Goal: Task Accomplishment & Management: Manage account settings

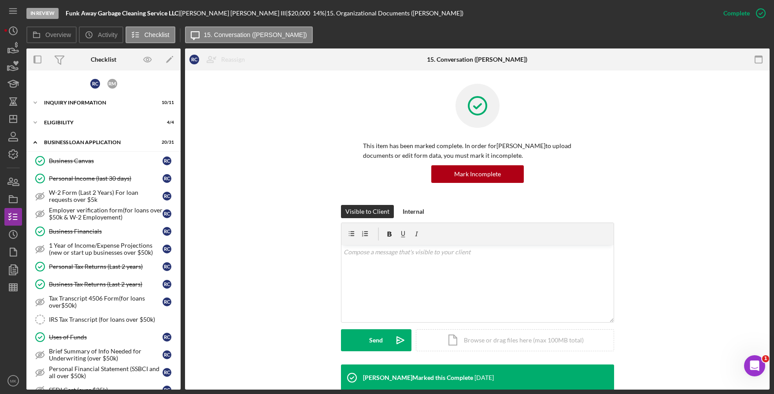
scroll to position [266, 0]
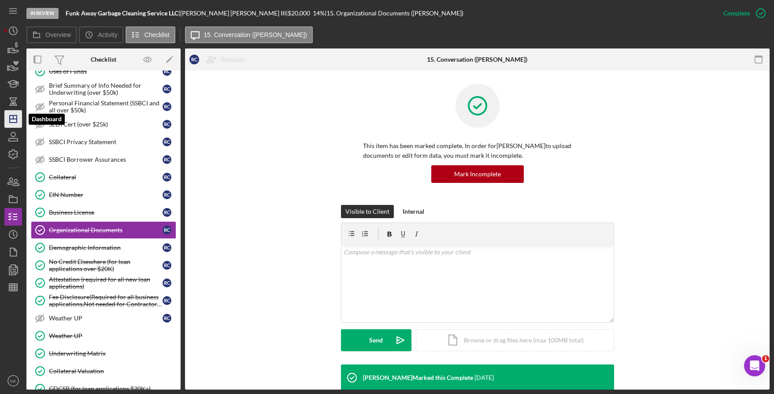
click at [15, 123] on icon "Icon/Dashboard" at bounding box center [13, 119] width 22 height 22
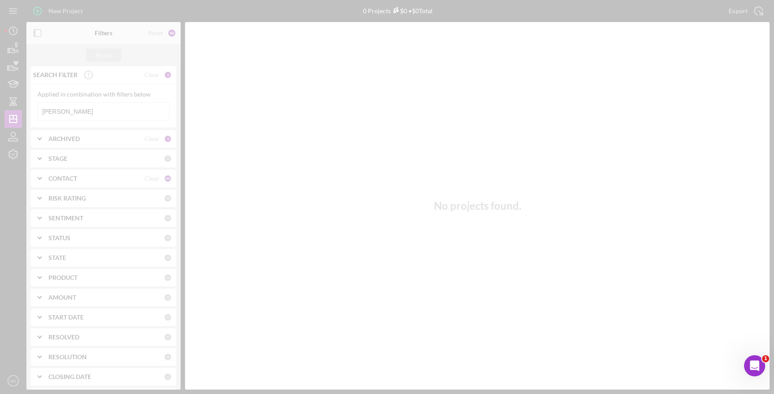
click at [96, 107] on div at bounding box center [387, 197] width 774 height 394
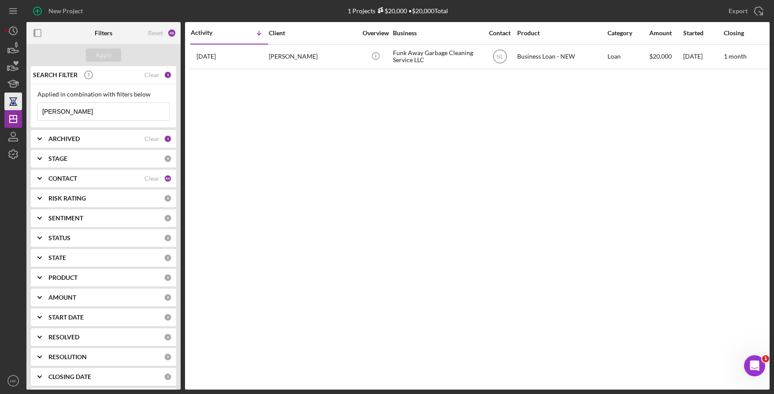
drag, startPoint x: 96, startPoint y: 109, endPoint x: 11, endPoint y: 109, distance: 85.9
click at [11, 109] on div "New Project 1 Projects $20,000 • $20,000 Total [PERSON_NAME] Export Icon/Export…" at bounding box center [386, 194] width 765 height 389
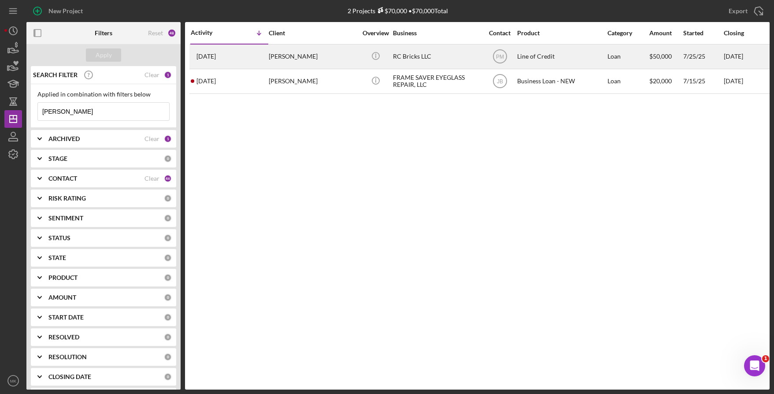
type input "[PERSON_NAME]"
click at [423, 63] on div "RC Bricks LLC" at bounding box center [437, 56] width 88 height 23
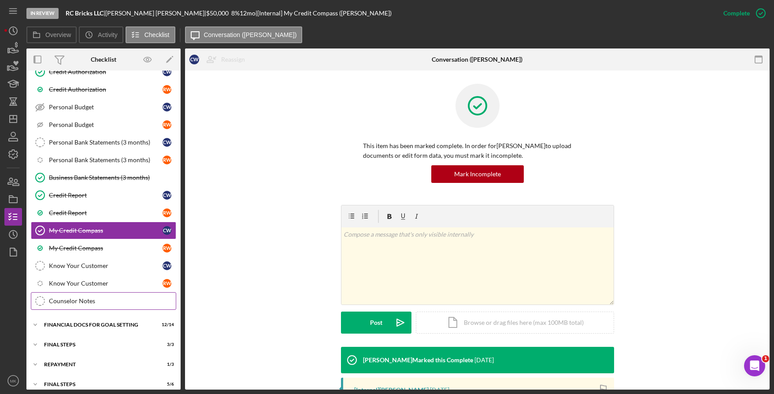
scroll to position [146, 0]
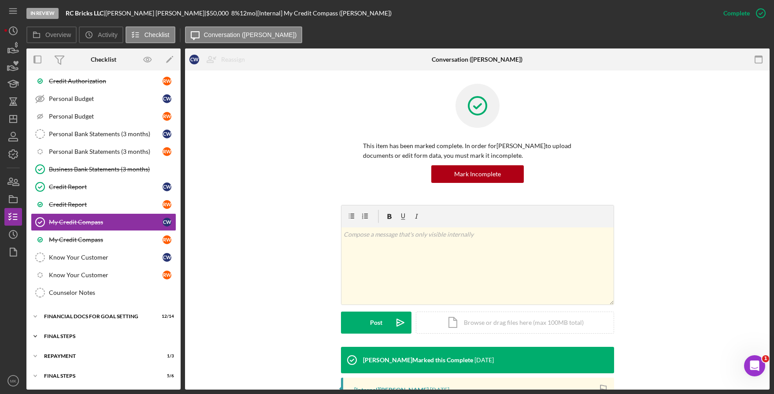
click at [61, 338] on div "FINAL STEPS" at bounding box center [107, 335] width 126 height 5
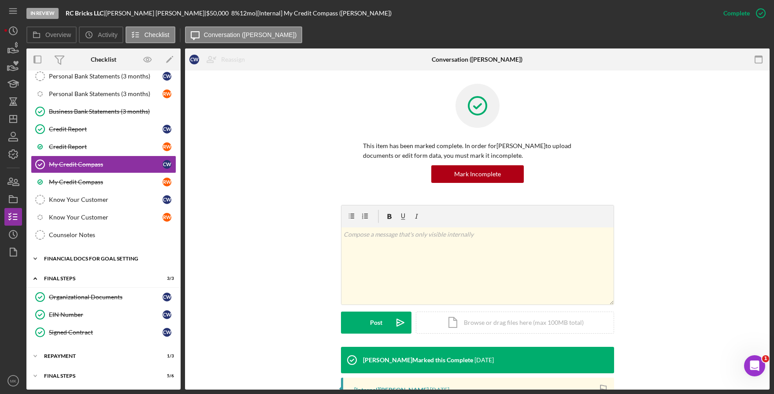
click at [63, 266] on div "Icon/Expander Financial Docs for Goal Setting 12 / 14" at bounding box center [103, 259] width 154 height 18
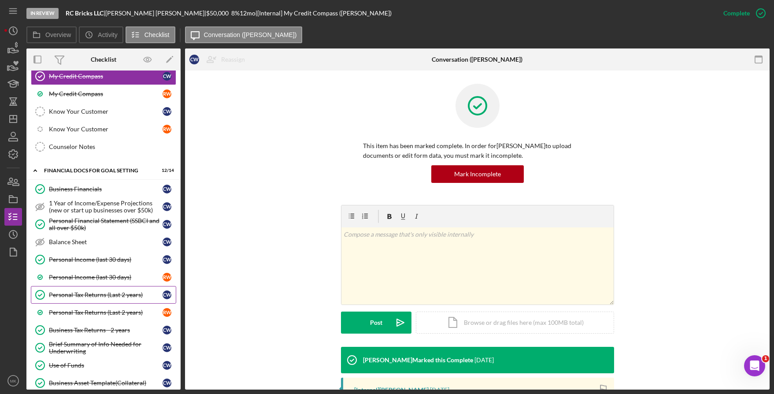
scroll to position [336, 0]
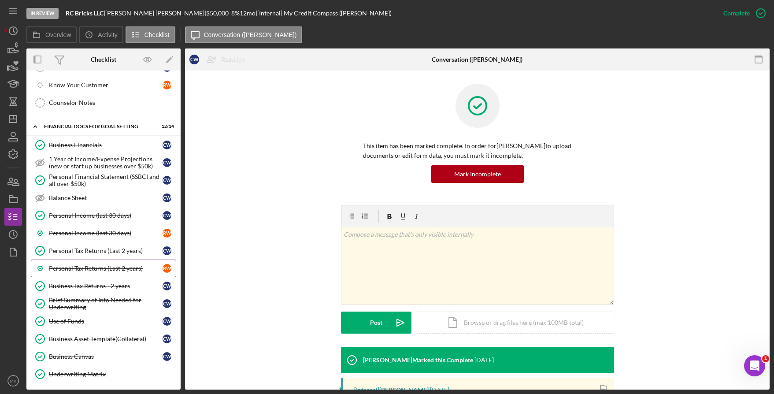
click at [97, 266] on div "Personal Tax Returns (Last 2 years)" at bounding box center [106, 268] width 114 height 7
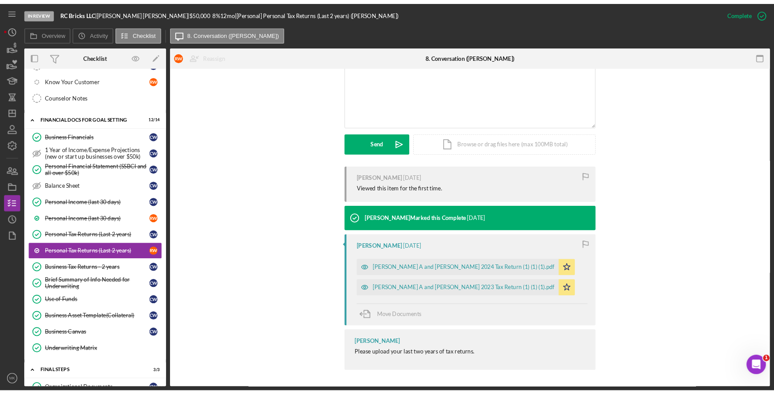
scroll to position [187, 0]
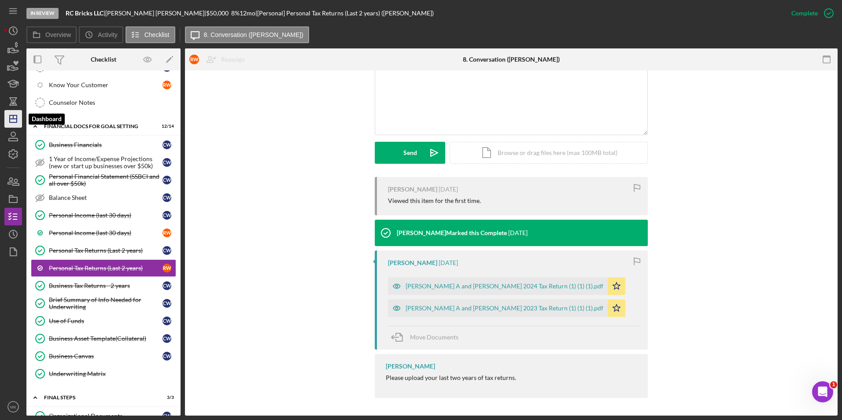
click at [15, 124] on icon "Icon/Dashboard" at bounding box center [13, 119] width 22 height 22
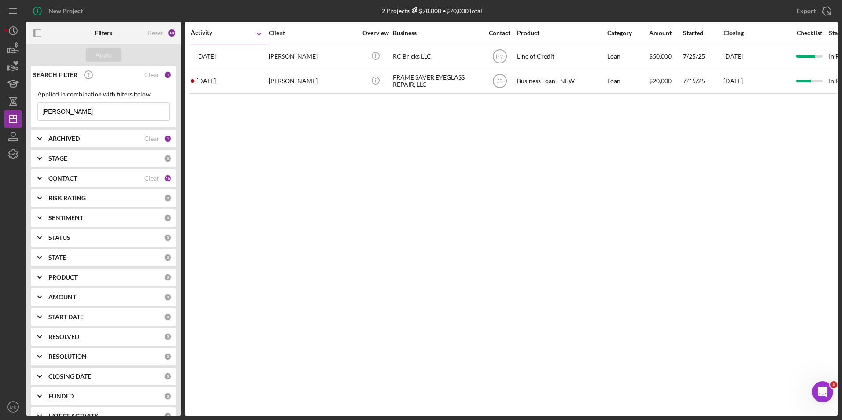
drag, startPoint x: 102, startPoint y: 113, endPoint x: 22, endPoint y: 111, distance: 79.3
click at [22, 111] on div "New Project 2 Projects $70,000 • $70,000 Total [PERSON_NAME] Export Icon/Export…" at bounding box center [420, 208] width 833 height 416
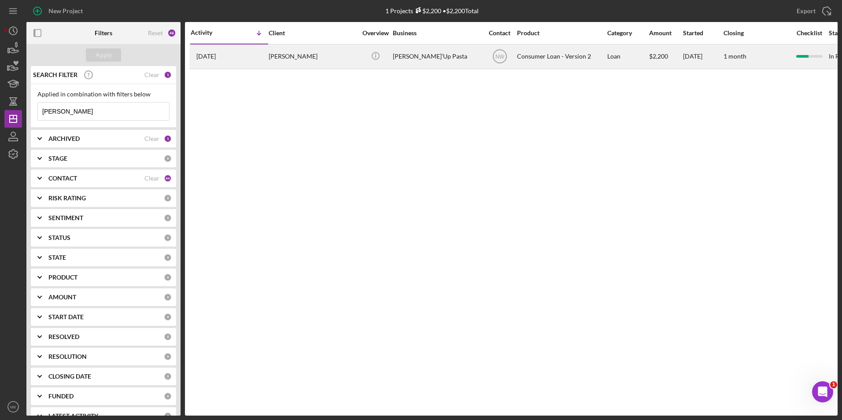
type input "[PERSON_NAME]"
click at [305, 49] on div "[PERSON_NAME]" at bounding box center [313, 56] width 88 height 23
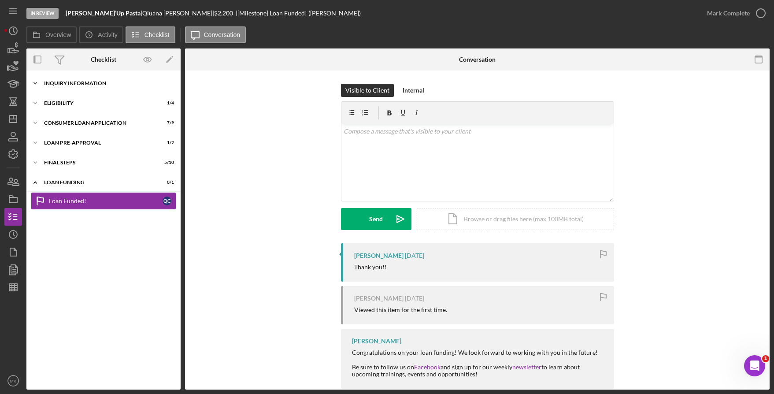
click at [76, 80] on div "Icon/Expander Inquiry Information 2 / 8" at bounding box center [103, 83] width 154 height 18
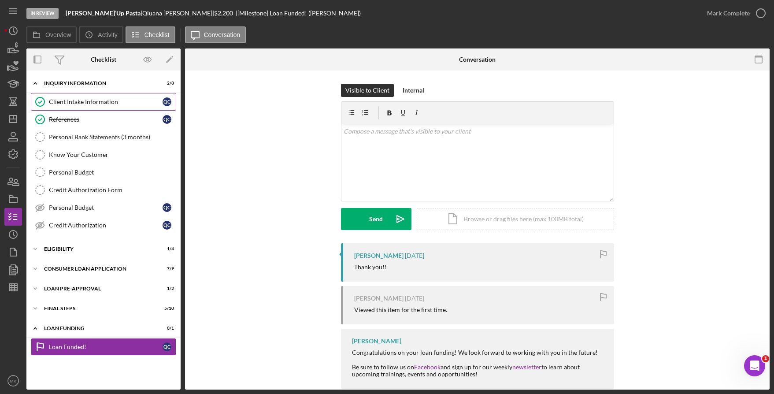
click at [76, 102] on div "Client Intake Information" at bounding box center [106, 101] width 114 height 7
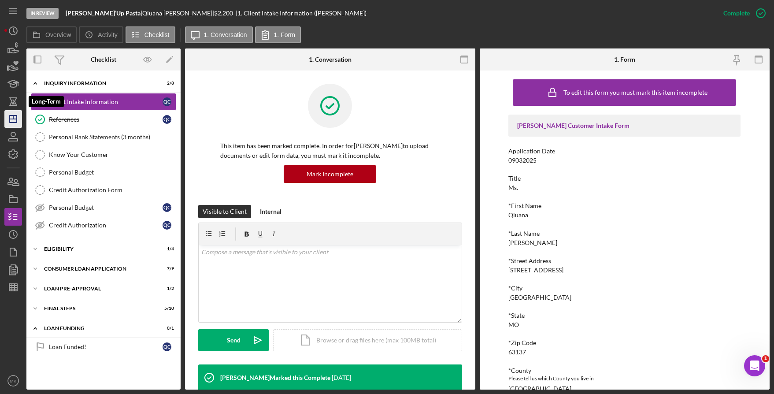
click at [17, 120] on polygon "button" at bounding box center [13, 118] width 7 height 7
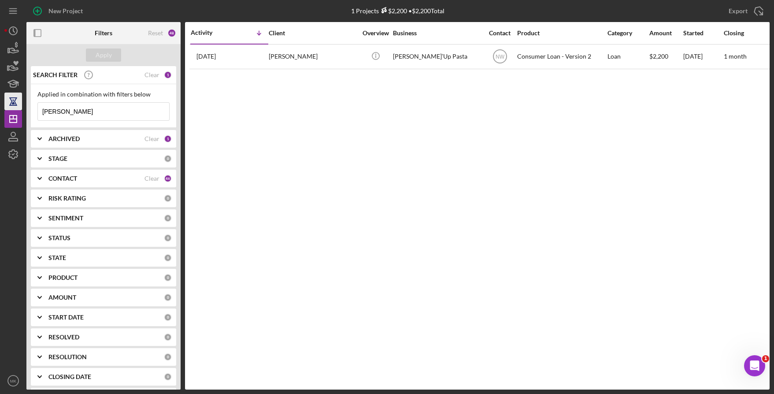
drag, startPoint x: 118, startPoint y: 112, endPoint x: 6, endPoint y: 103, distance: 112.6
click at [12, 106] on div "New Project 1 Projects $2,200 • $2,200 Total [PERSON_NAME] Export Icon/Export F…" at bounding box center [386, 194] width 765 height 389
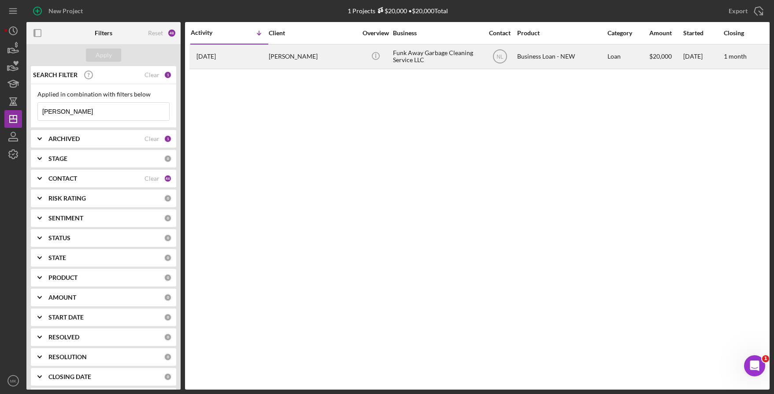
type input "[PERSON_NAME]"
click at [338, 61] on div "[PERSON_NAME]" at bounding box center [313, 56] width 88 height 23
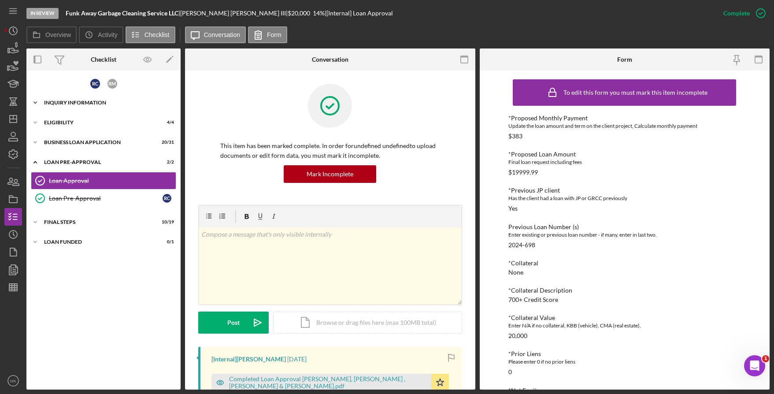
click at [77, 104] on div "INQUIRY INFORMATION" at bounding box center [107, 102] width 126 height 5
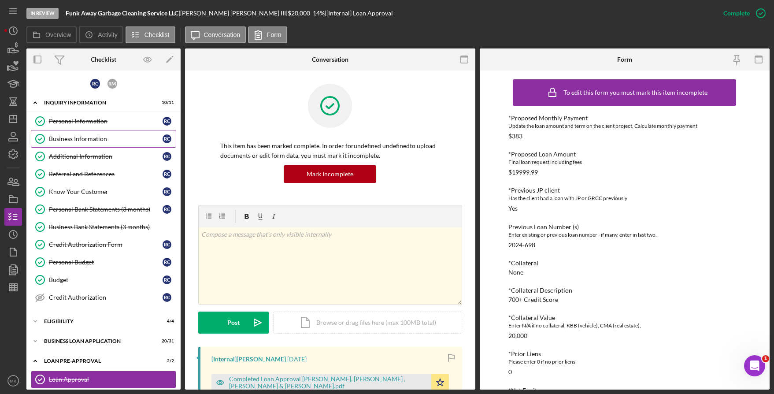
click at [87, 142] on div "Business Information" at bounding box center [106, 138] width 114 height 7
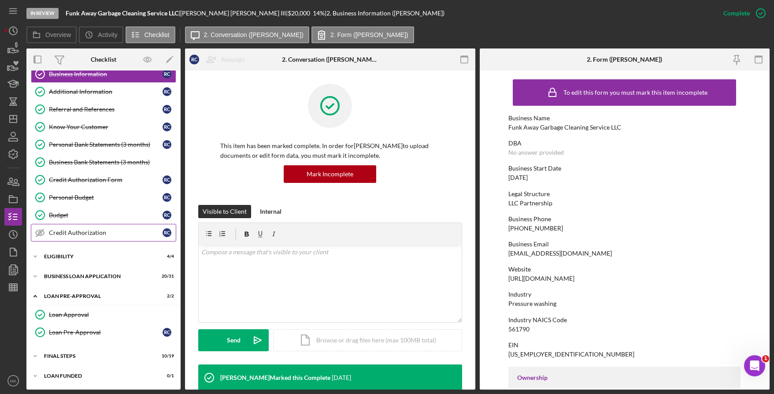
scroll to position [21, 0]
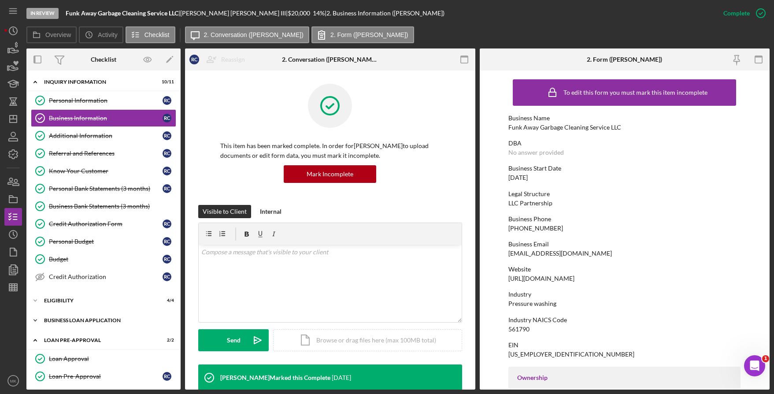
click at [75, 317] on div "Icon/Expander BUSINESS LOAN APPLICATION 20 / 31" at bounding box center [103, 320] width 154 height 18
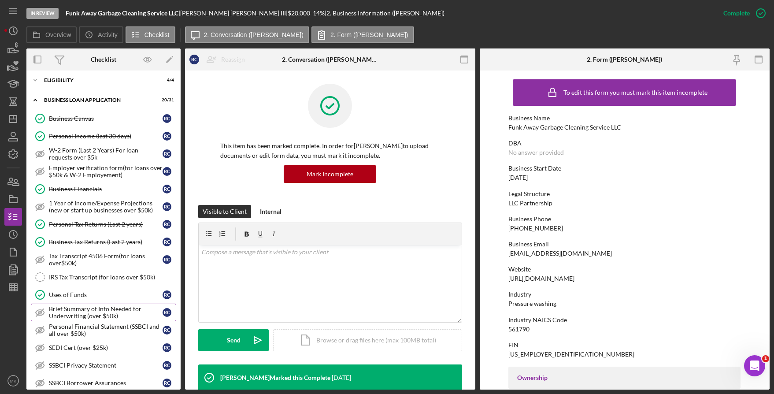
scroll to position [329, 0]
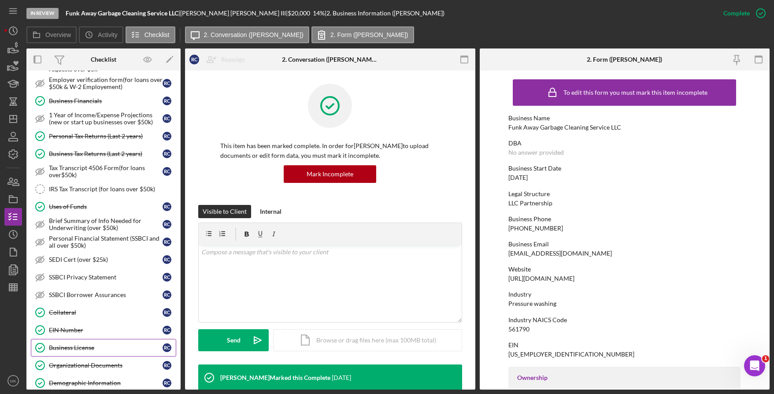
click at [102, 347] on div "Business License" at bounding box center [106, 347] width 114 height 7
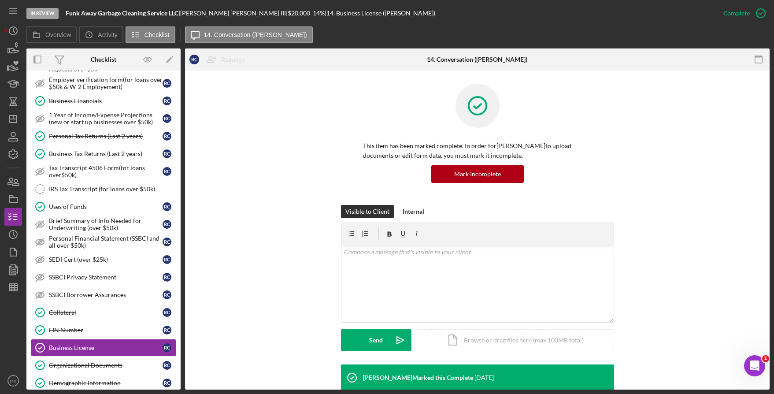
scroll to position [67, 0]
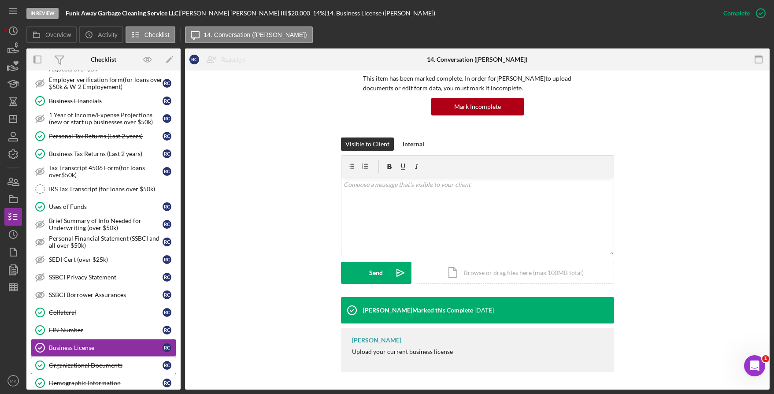
click at [91, 365] on div "Organizational Documents" at bounding box center [106, 365] width 114 height 7
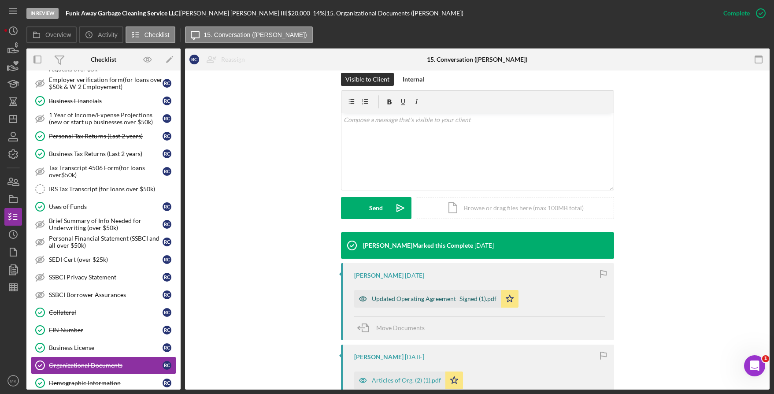
scroll to position [176, 0]
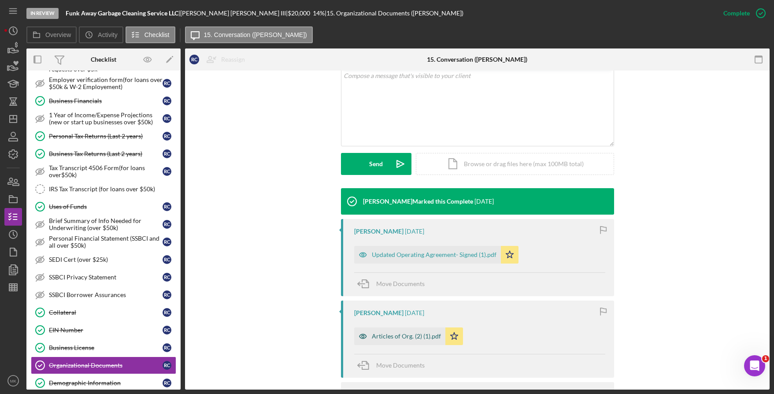
click at [415, 342] on div "Articles of Org. (2) (1).pdf" at bounding box center [399, 336] width 91 height 18
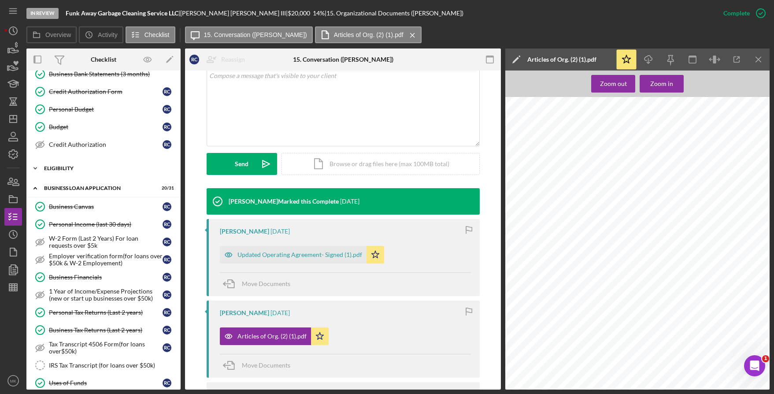
scroll to position [0, 0]
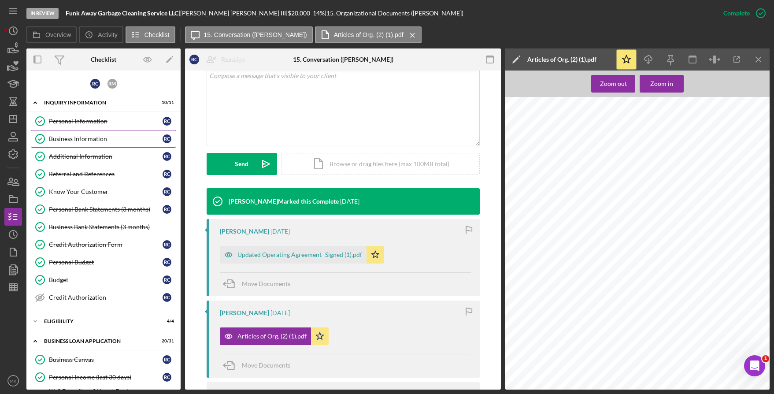
click at [100, 136] on div "Business Information" at bounding box center [106, 138] width 114 height 7
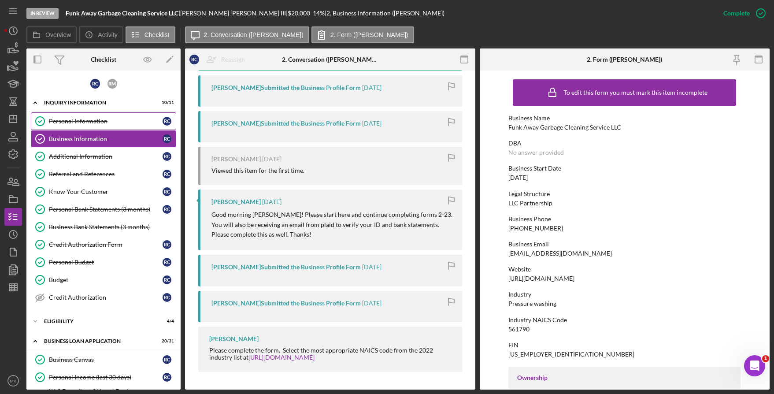
click at [101, 129] on link "Personal Information Personal Information R C" at bounding box center [103, 121] width 145 height 18
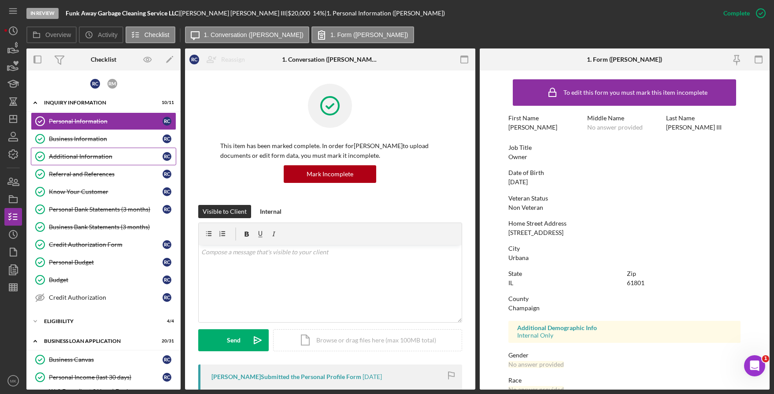
click at [106, 151] on link "Additional Information Additional Information R C" at bounding box center [103, 157] width 145 height 18
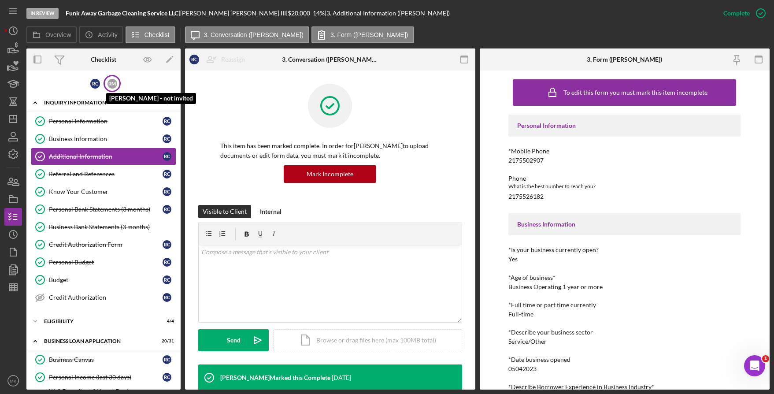
click at [110, 82] on div "R M" at bounding box center [112, 84] width 10 height 10
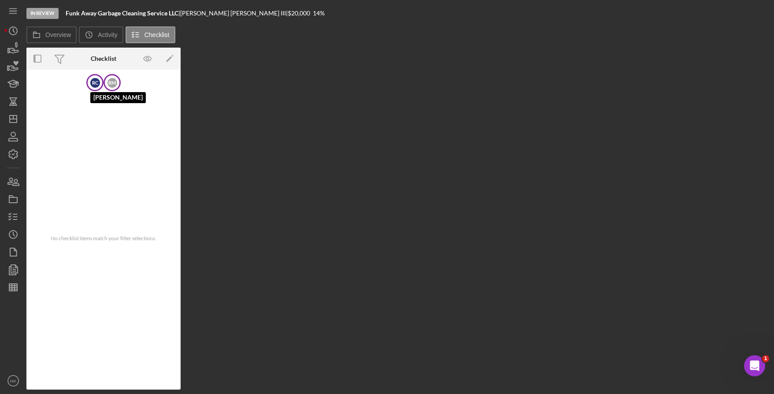
click at [96, 83] on div "R C" at bounding box center [95, 83] width 10 height 10
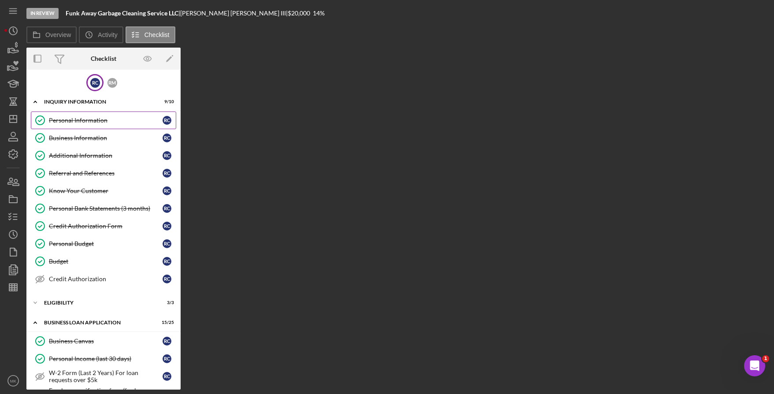
click at [97, 124] on link "Personal Information Personal Information R C" at bounding box center [103, 120] width 145 height 18
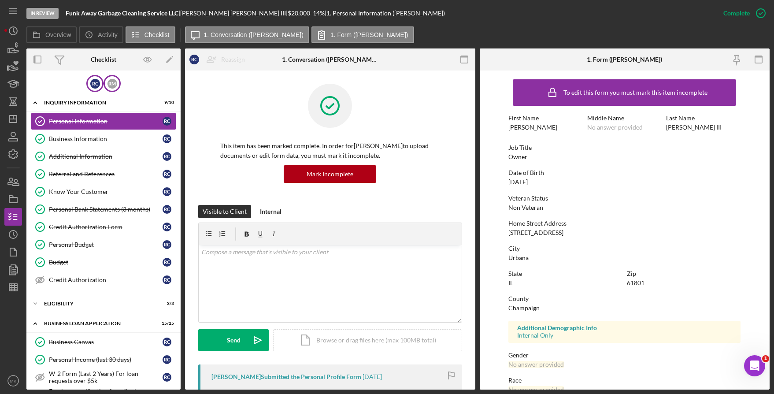
click at [119, 84] on div "R M" at bounding box center [111, 83] width 17 height 17
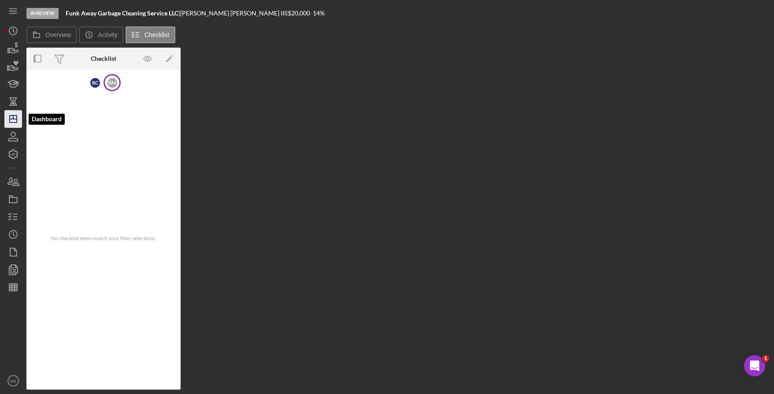
click at [13, 114] on icon "Icon/Dashboard" at bounding box center [13, 119] width 22 height 22
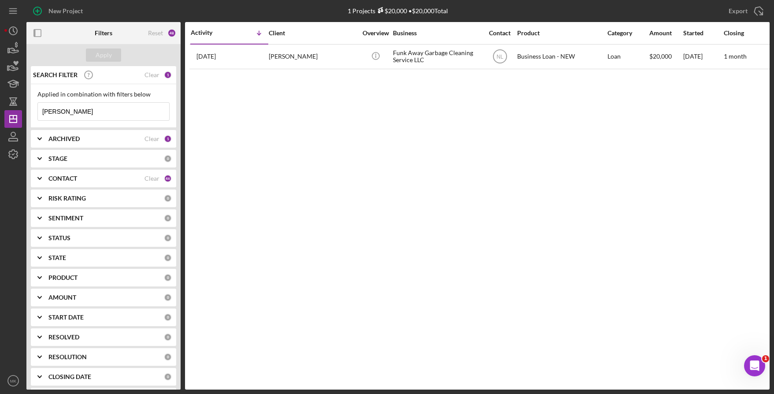
drag, startPoint x: 95, startPoint y: 114, endPoint x: -19, endPoint y: 114, distance: 113.6
click at [0, 114] on html "New Project 1 Projects $20,000 • $20,000 Total [PERSON_NAME] Export Icon/Export…" at bounding box center [387, 197] width 774 height 394
type input "Asewe"
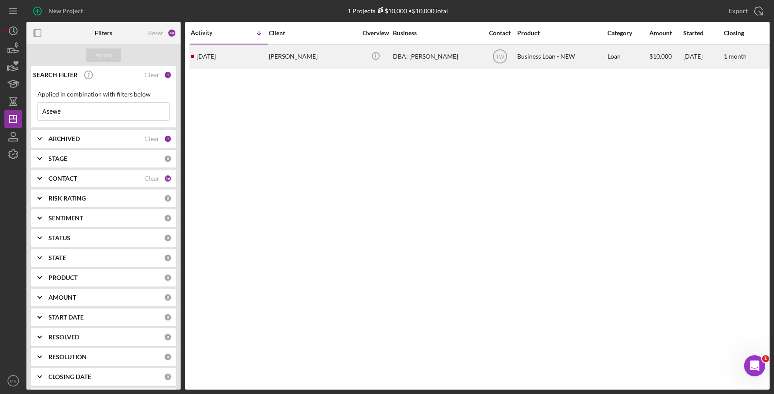
click at [341, 56] on div "[PERSON_NAME]" at bounding box center [313, 56] width 88 height 23
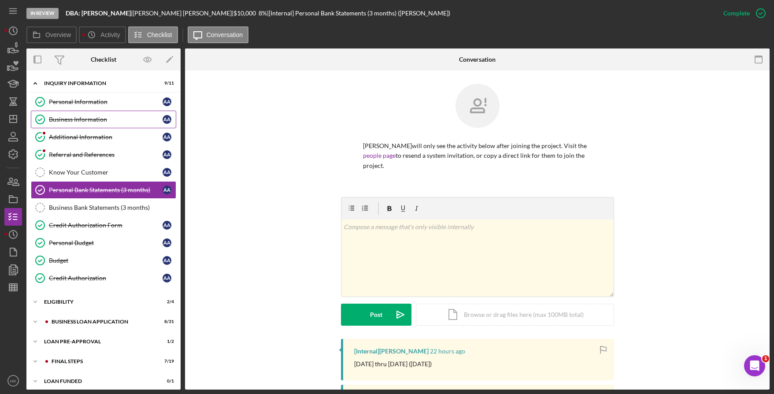
click at [88, 120] on div "Business Information" at bounding box center [106, 119] width 114 height 7
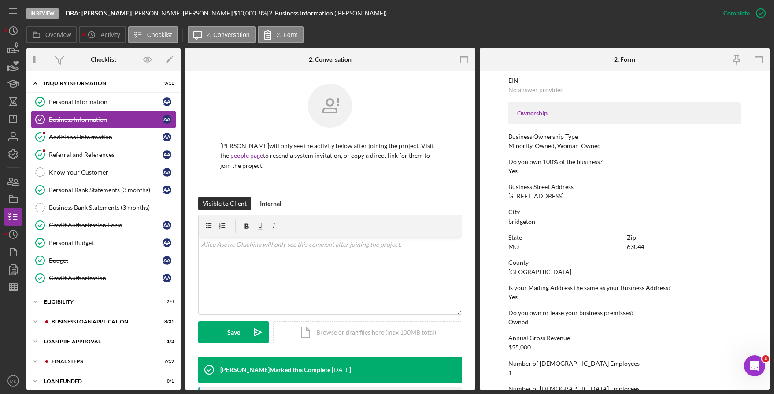
scroll to position [345, 0]
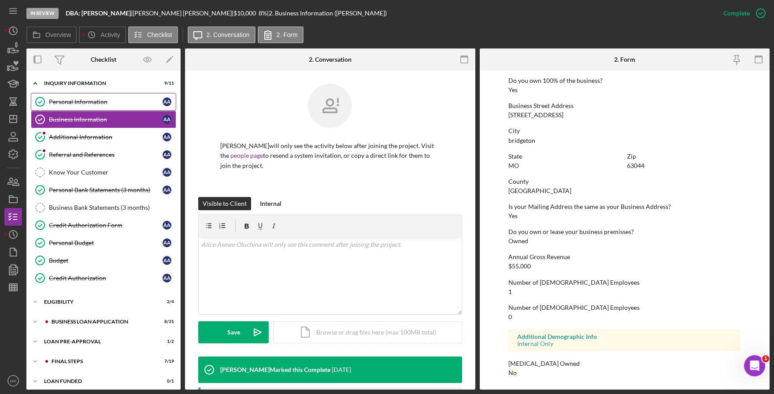
click at [102, 102] on div "Personal Information" at bounding box center [106, 101] width 114 height 7
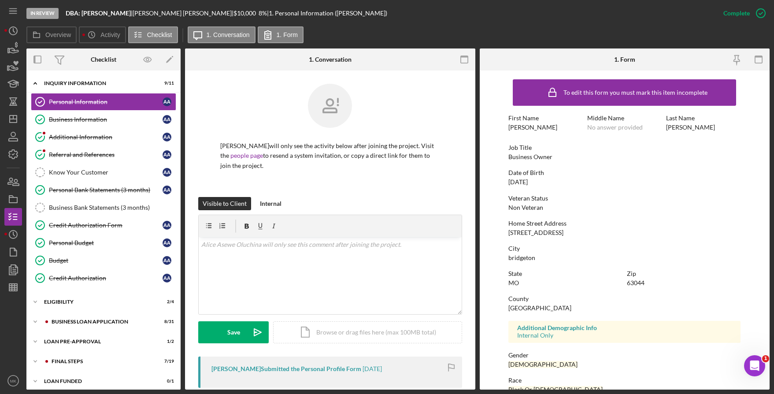
drag, startPoint x: 509, startPoint y: 233, endPoint x: 609, endPoint y: 234, distance: 100.4
click at [609, 234] on div "Home Street Address [STREET_ADDRESS]" at bounding box center [624, 228] width 232 height 16
copy div "[STREET_ADDRESS]"
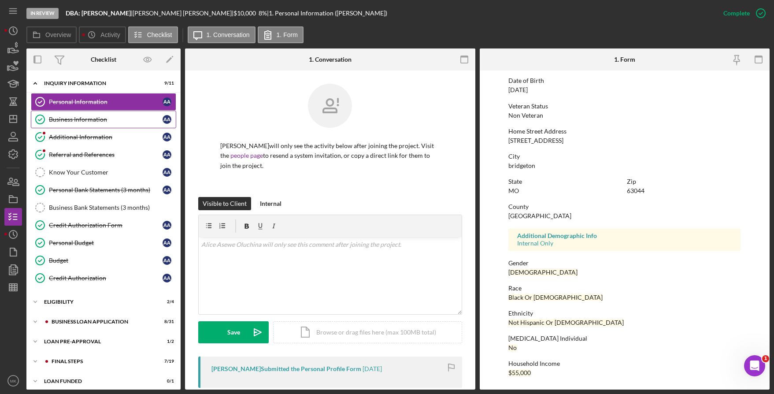
click at [66, 122] on div "Business Information" at bounding box center [106, 119] width 114 height 7
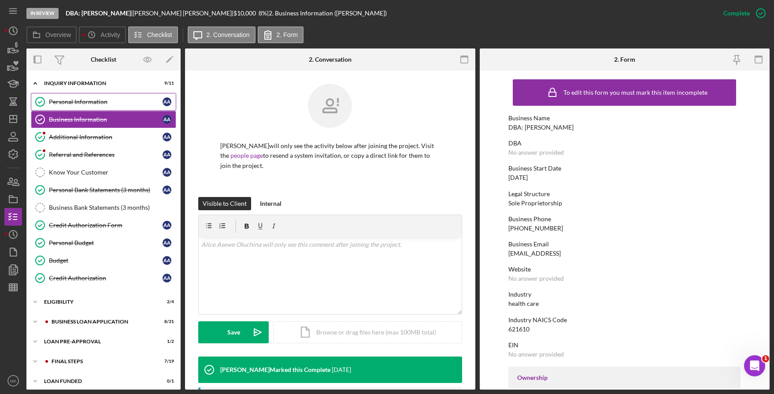
click at [96, 104] on div "Personal Information" at bounding box center [106, 101] width 114 height 7
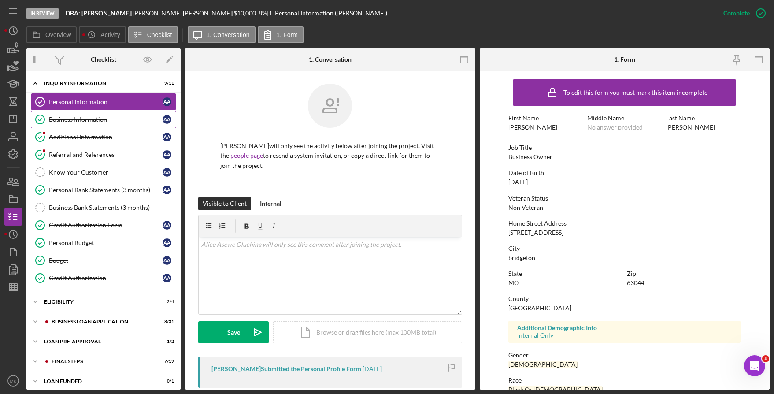
click at [65, 123] on div "Business Information" at bounding box center [106, 119] width 114 height 7
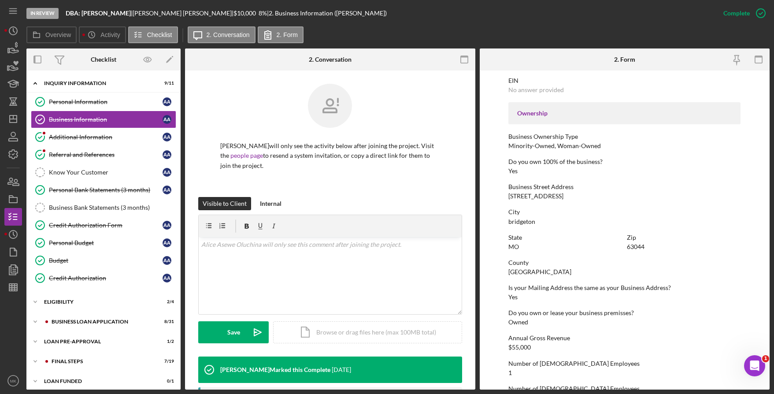
scroll to position [345, 0]
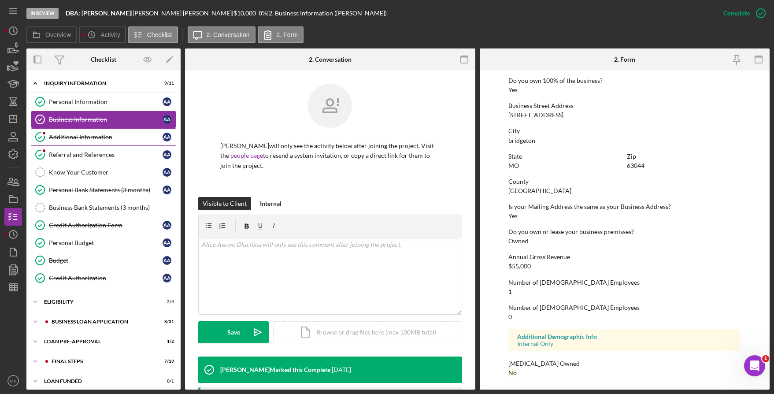
click at [62, 139] on div "Additional Information" at bounding box center [106, 136] width 114 height 7
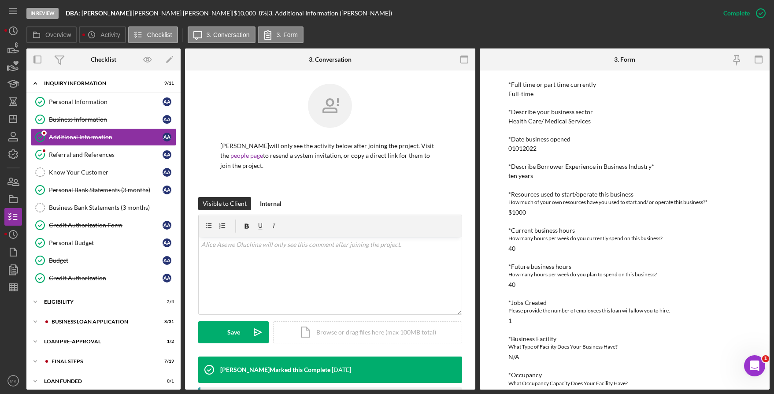
scroll to position [323, 0]
